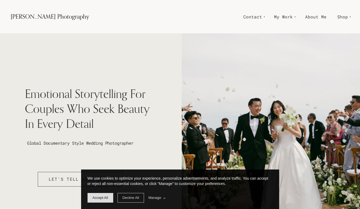
click at [132, 156] on p at bounding box center [80, 152] width 110 height 9
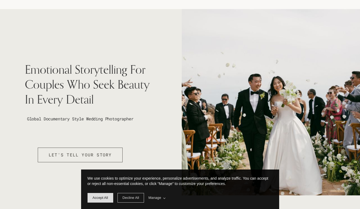
scroll to position [49, 0]
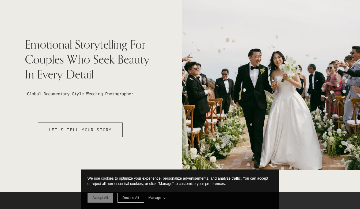
click at [101, 200] on span "Accept All" at bounding box center [101, 198] width 16 height 4
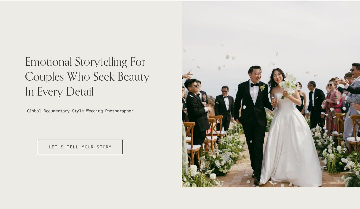
scroll to position [0, 0]
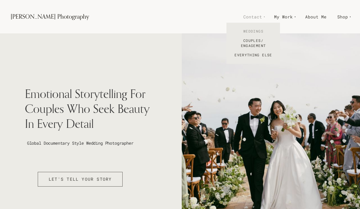
click at [251, 30] on link "Weddings" at bounding box center [253, 31] width 54 height 9
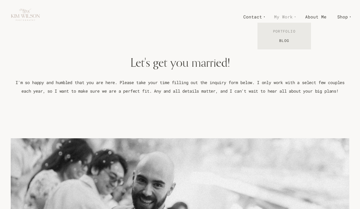
click at [289, 34] on link "Portfolio" at bounding box center [284, 31] width 54 height 9
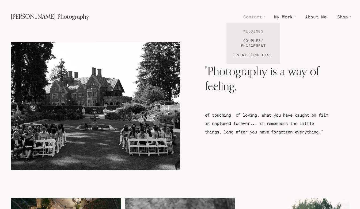
click at [258, 29] on link "Weddings" at bounding box center [253, 31] width 54 height 9
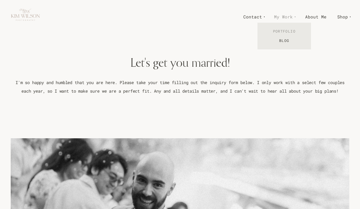
click at [285, 32] on link "Portfolio" at bounding box center [284, 31] width 54 height 9
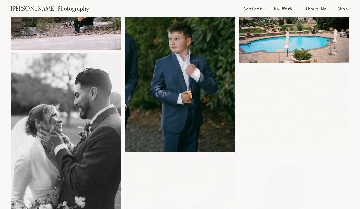
scroll to position [1973, 0]
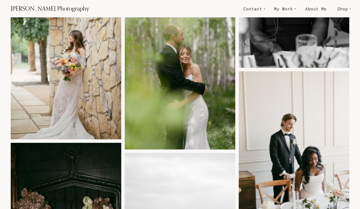
click at [178, 91] on img at bounding box center [180, 68] width 110 height 169
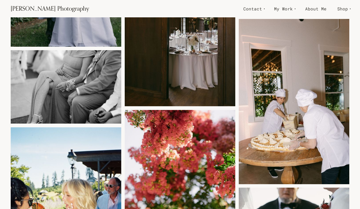
scroll to position [3602, 0]
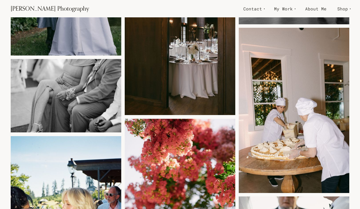
click at [301, 112] on img at bounding box center [294, 112] width 110 height 169
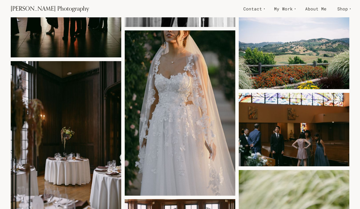
scroll to position [4775, 0]
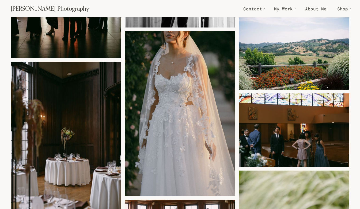
click at [204, 98] on img at bounding box center [180, 115] width 110 height 169
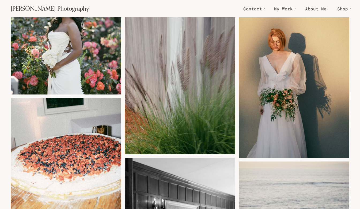
click at [275, 77] on img at bounding box center [294, 77] width 110 height 169
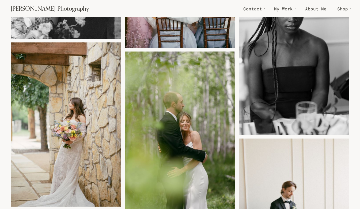
scroll to position [1887, 0]
